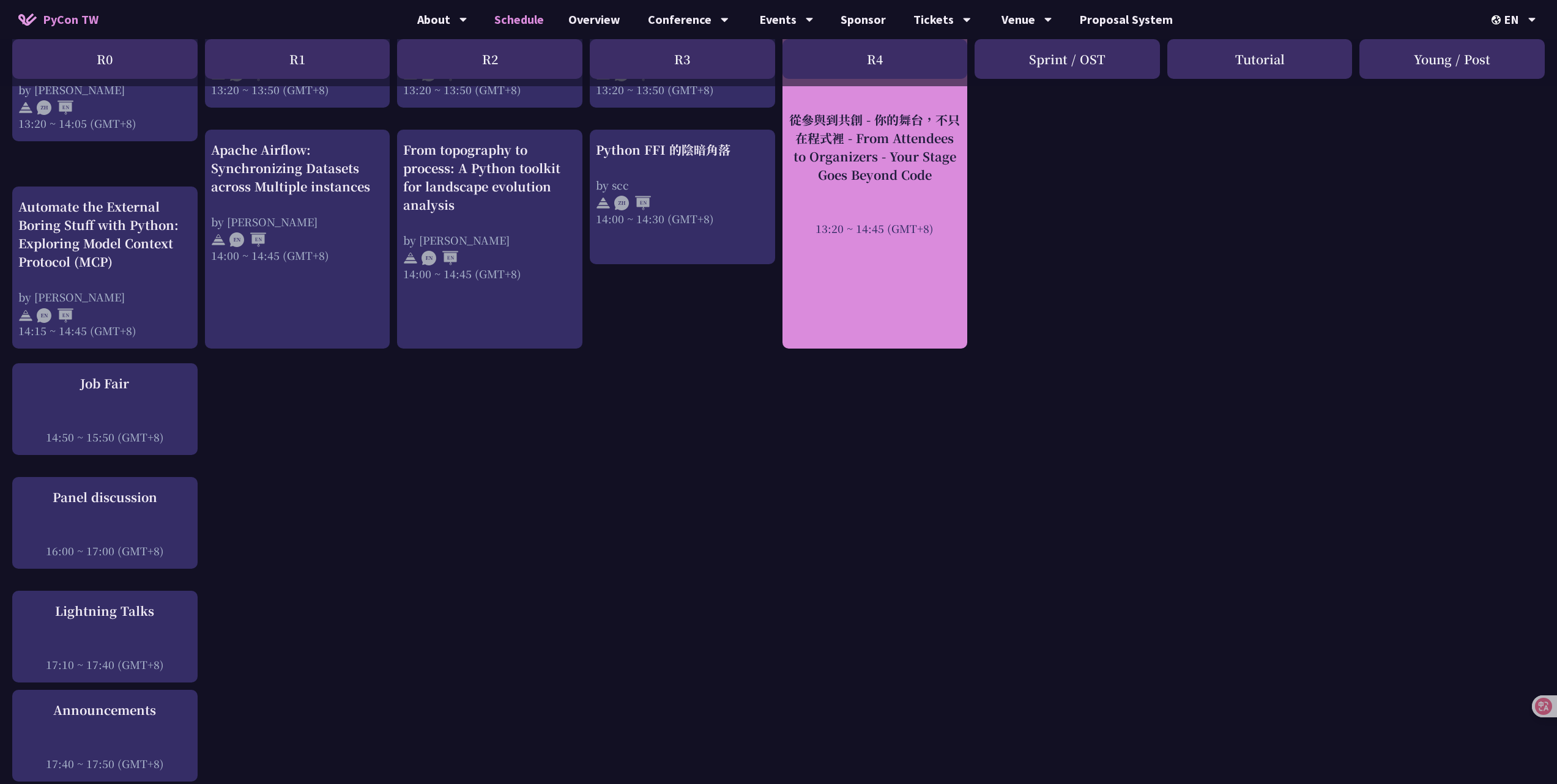
scroll to position [734, 0]
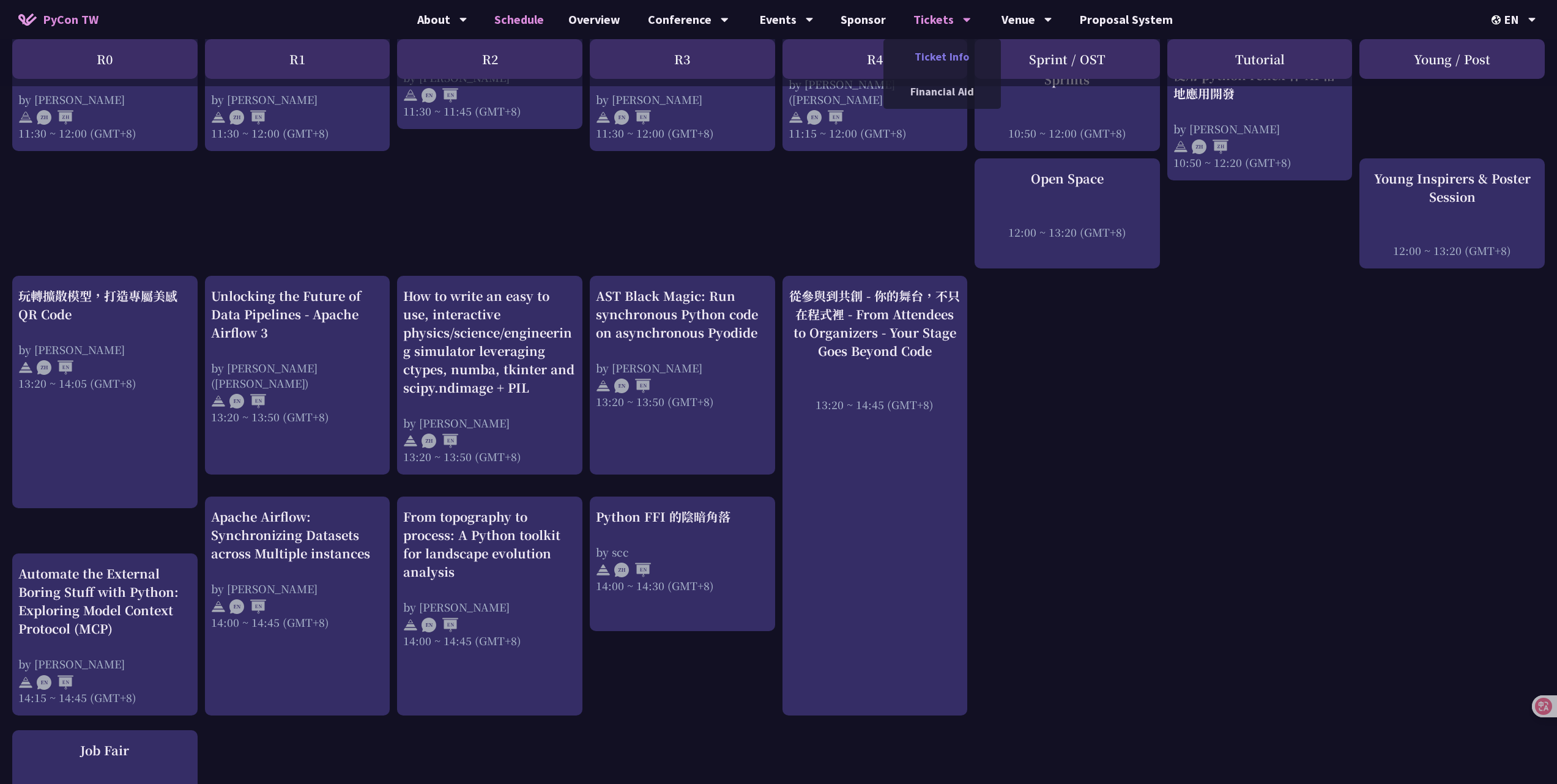
click at [943, 67] on link "Ticket Info" at bounding box center [942, 56] width 117 height 29
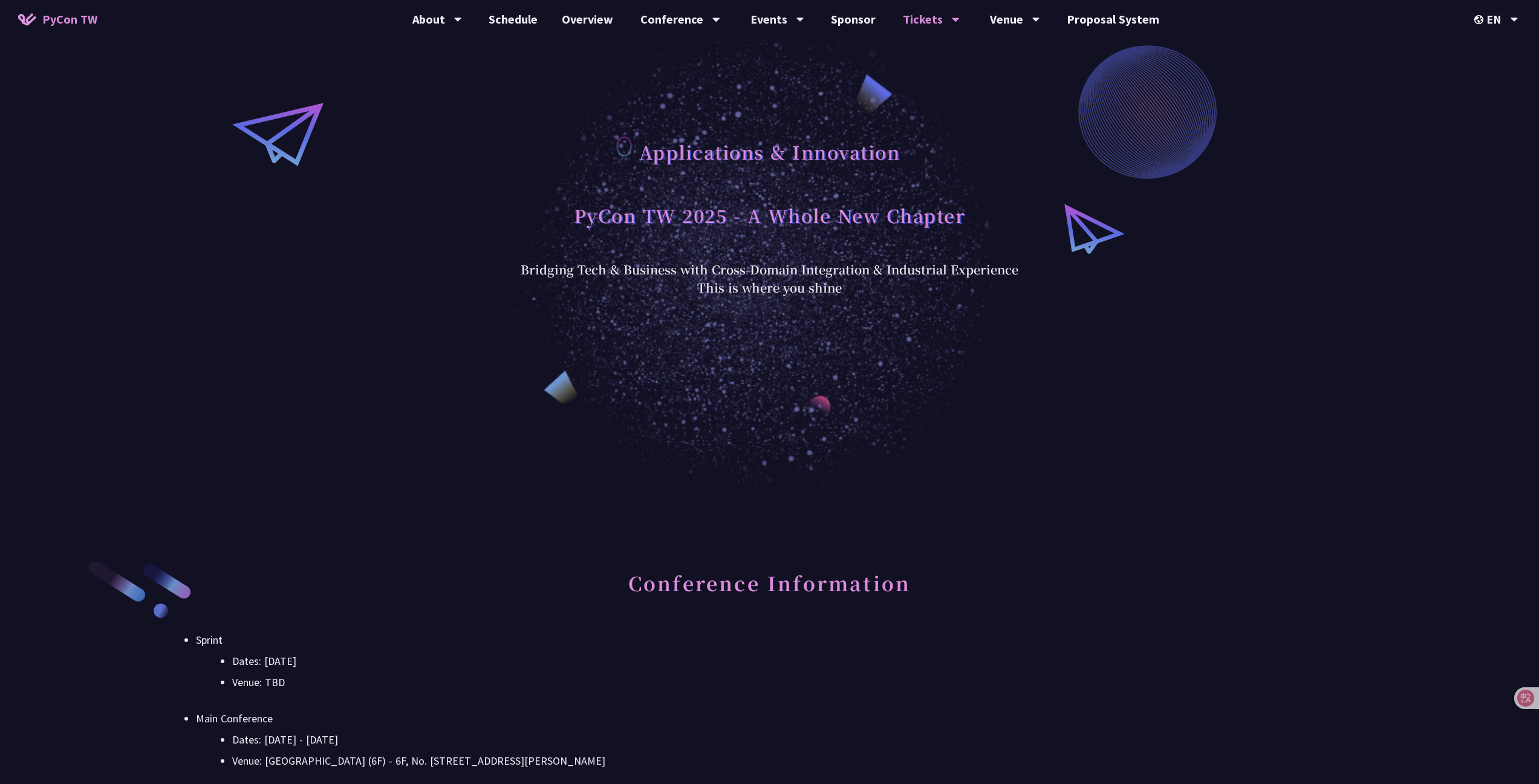
scroll to position [483, 0]
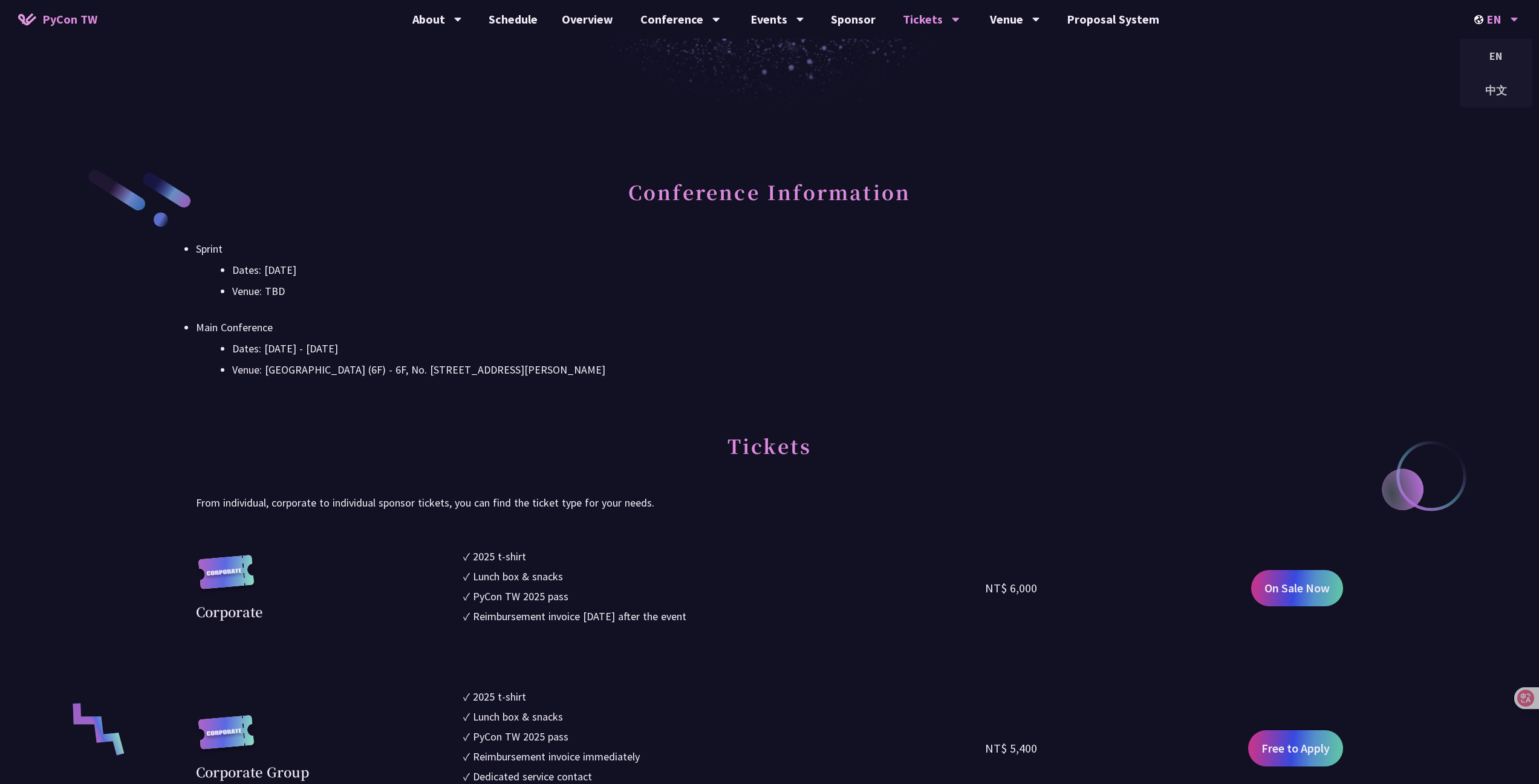
click at [1519, 14] on div "EN EN 中文" at bounding box center [1497, 19] width 74 height 38
click at [1504, 95] on div "中文" at bounding box center [1496, 90] width 73 height 29
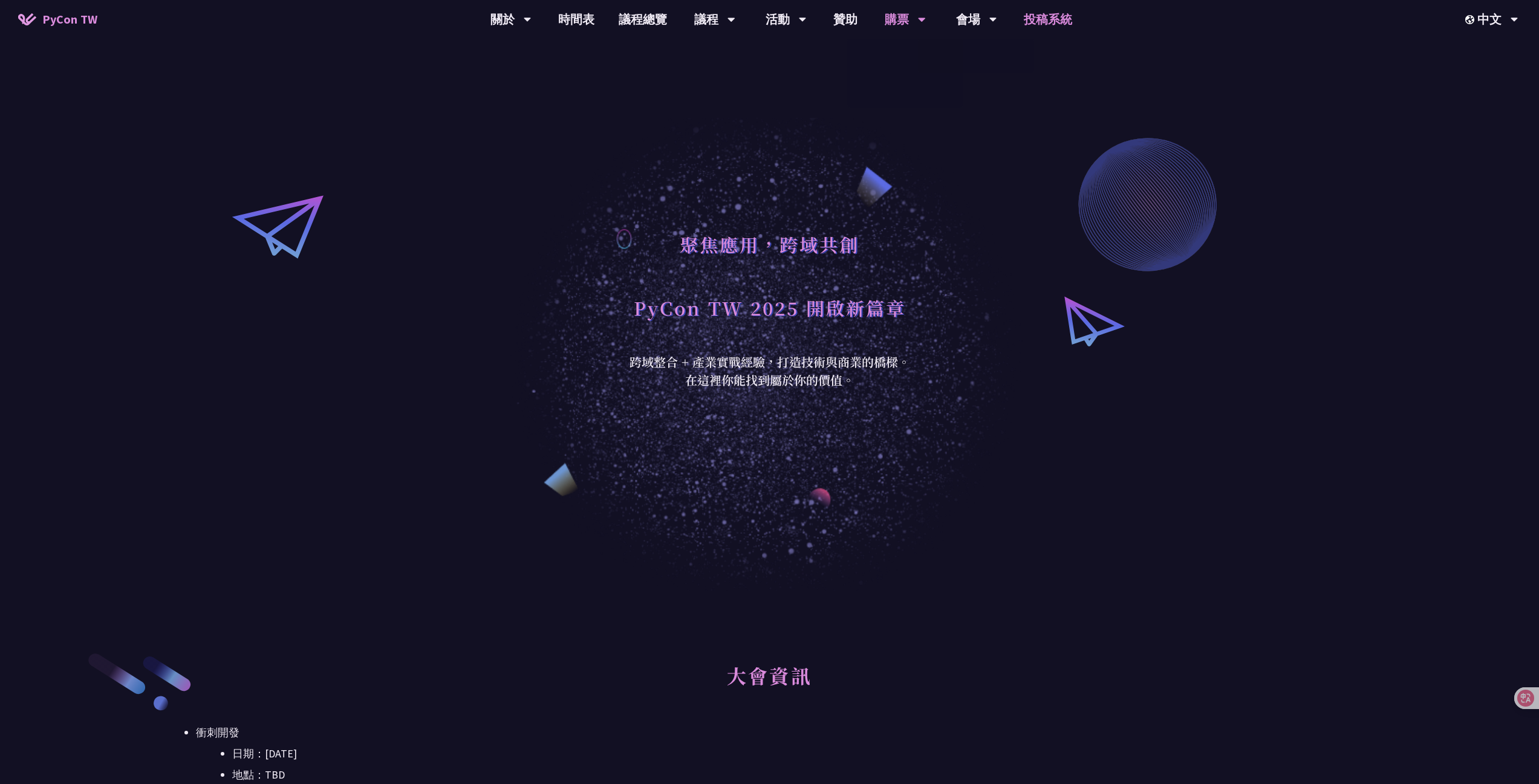
click at [1065, 18] on link "投稿系統" at bounding box center [1048, 19] width 73 height 38
click at [94, 29] on link "PyCon TW" at bounding box center [58, 19] width 104 height 30
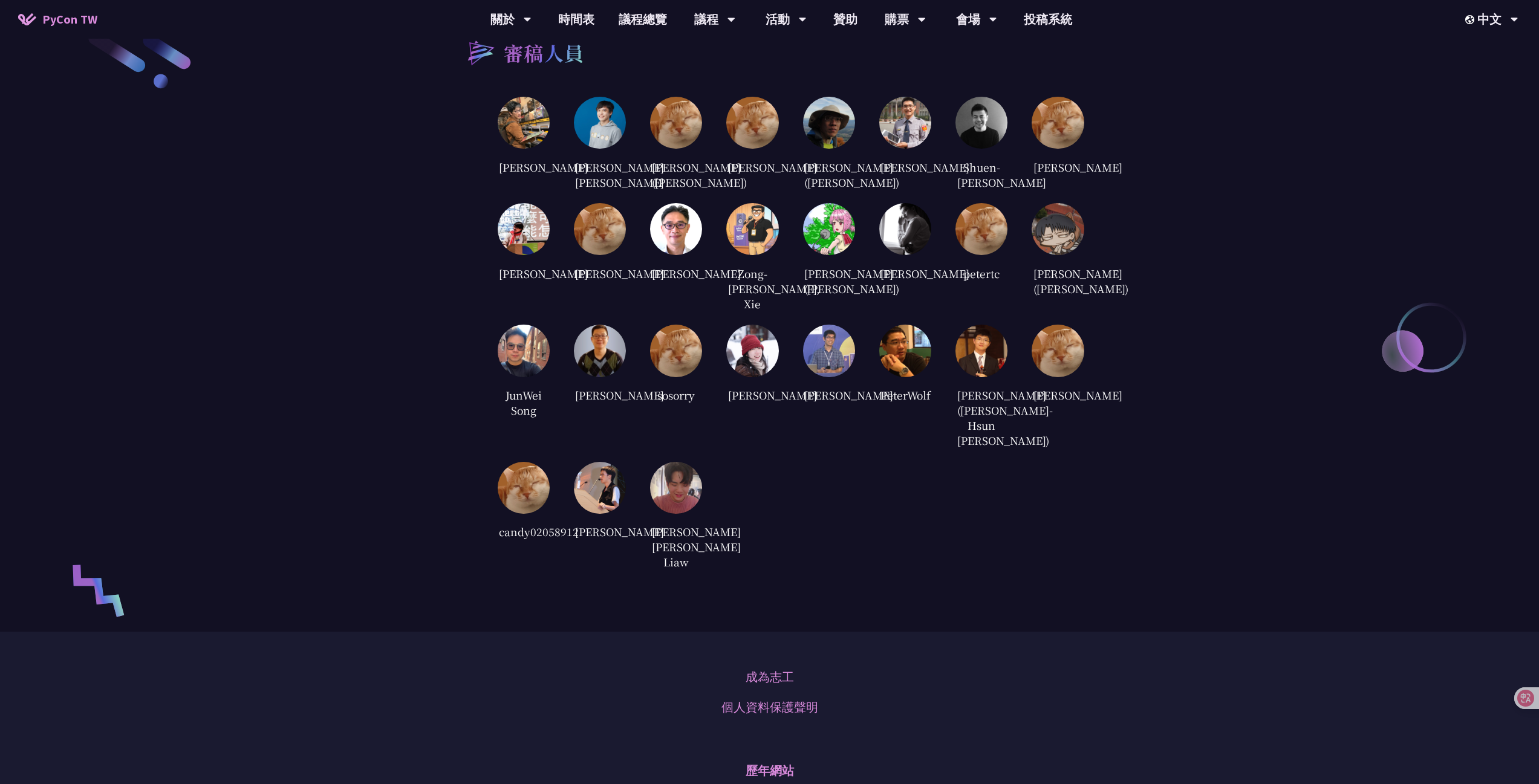
scroll to position [2478, 0]
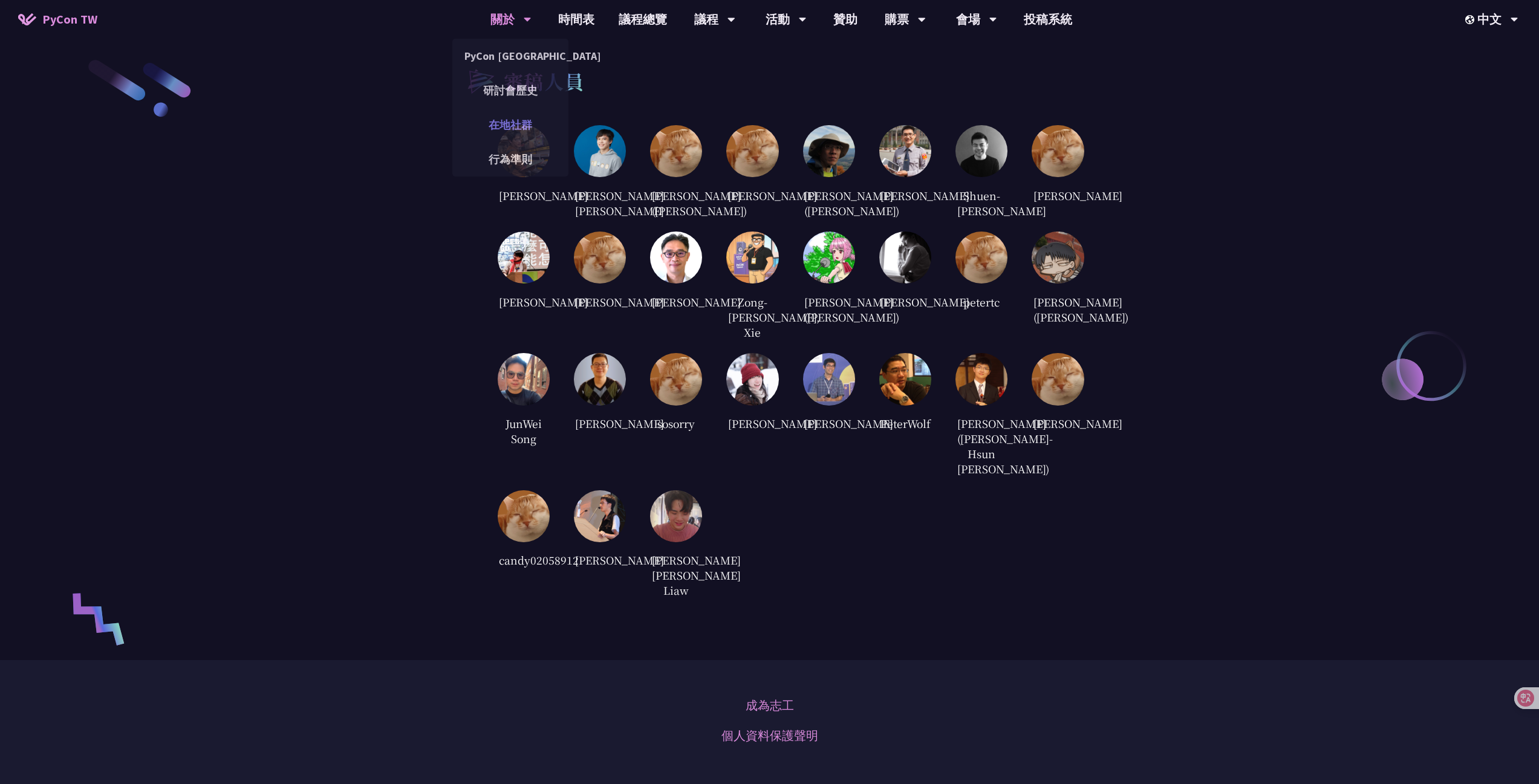
click at [528, 132] on link "在地社群" at bounding box center [510, 125] width 116 height 29
